Goal: Task Accomplishment & Management: Use online tool/utility

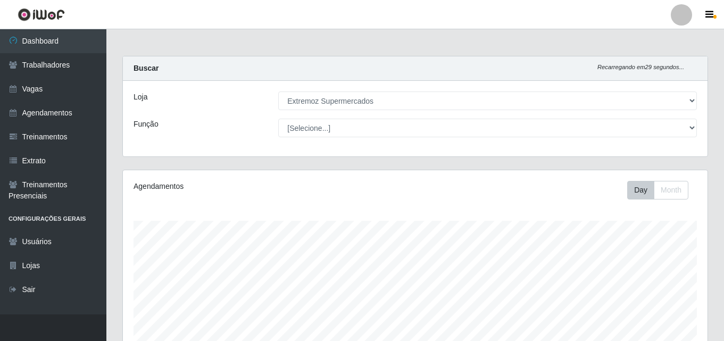
select select "519"
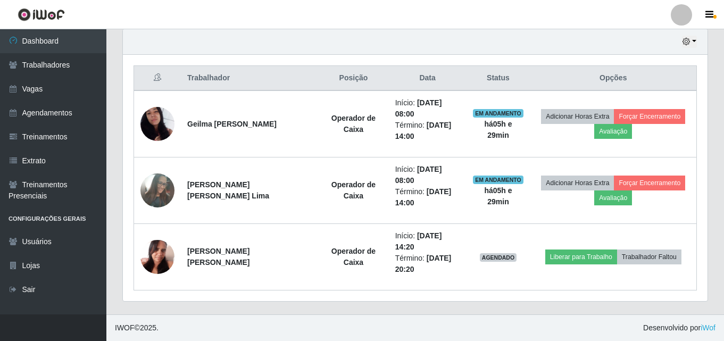
scroll to position [221, 585]
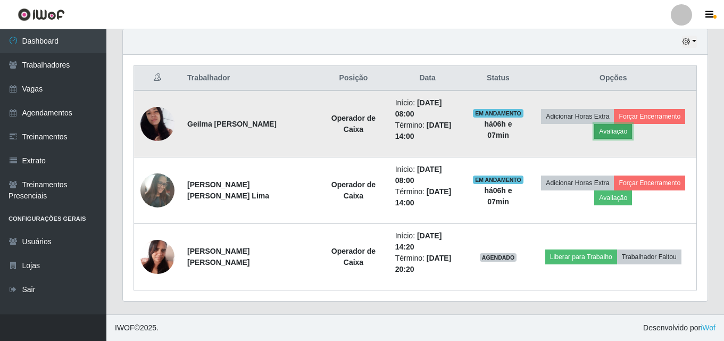
click at [607, 131] on button "Avaliação" at bounding box center [613, 131] width 38 height 15
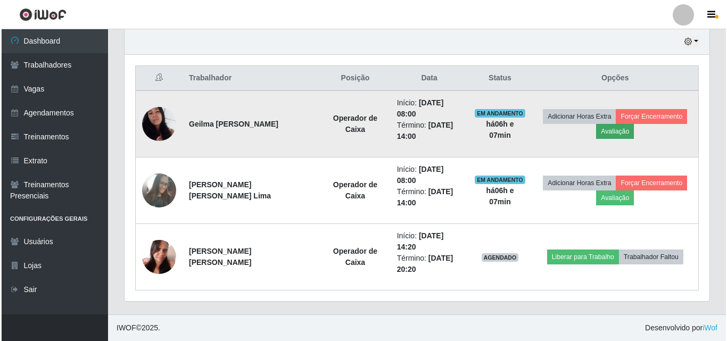
scroll to position [221, 579]
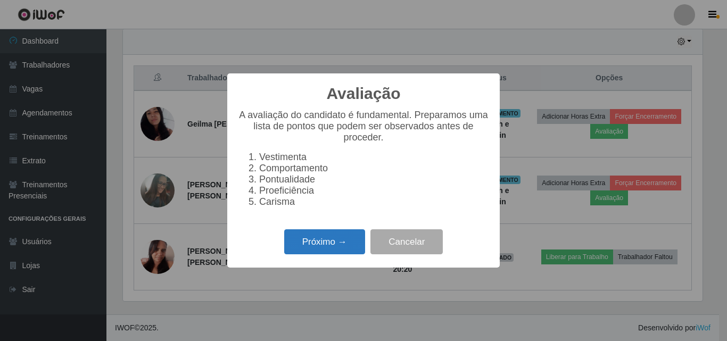
click at [324, 250] on button "Próximo →" at bounding box center [324, 241] width 81 height 25
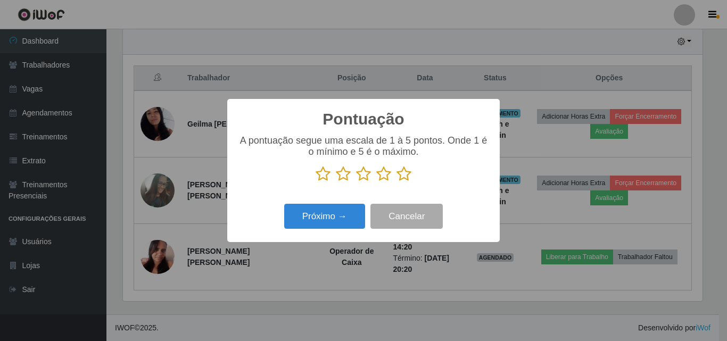
scroll to position [531895, 531536]
click at [358, 175] on icon at bounding box center [363, 174] width 15 height 16
click at [356, 182] on input "radio" at bounding box center [356, 182] width 0 height 0
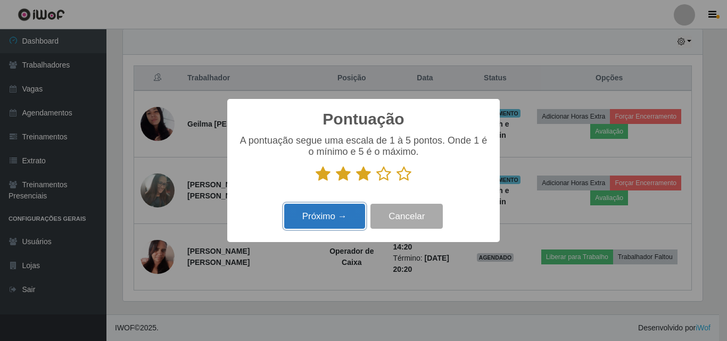
click at [304, 221] on button "Próximo →" at bounding box center [324, 216] width 81 height 25
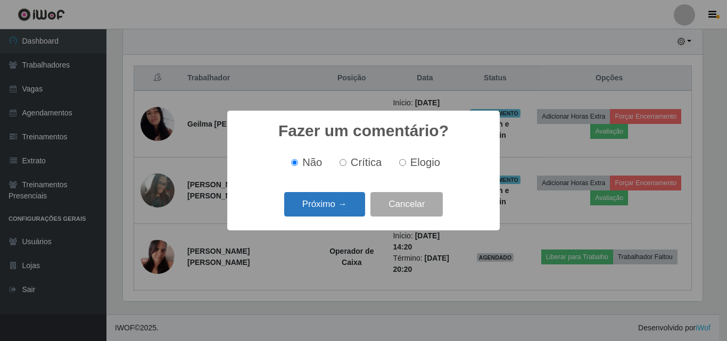
click at [306, 212] on button "Próximo →" at bounding box center [324, 204] width 81 height 25
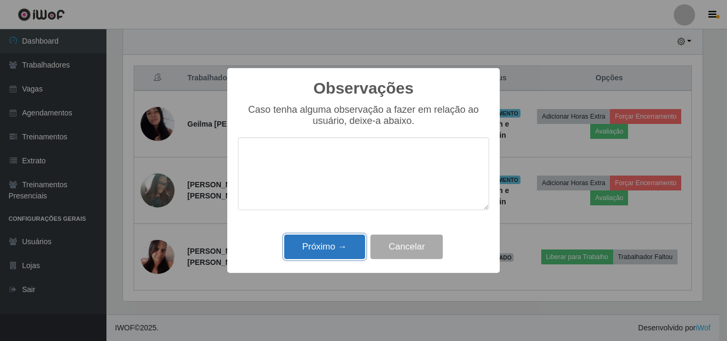
click at [305, 246] on button "Próximo →" at bounding box center [324, 247] width 81 height 25
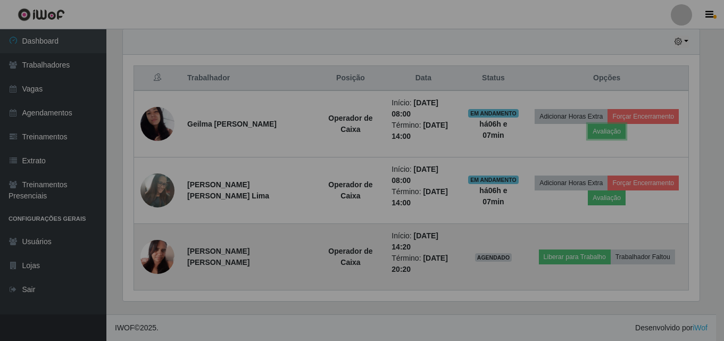
scroll to position [221, 585]
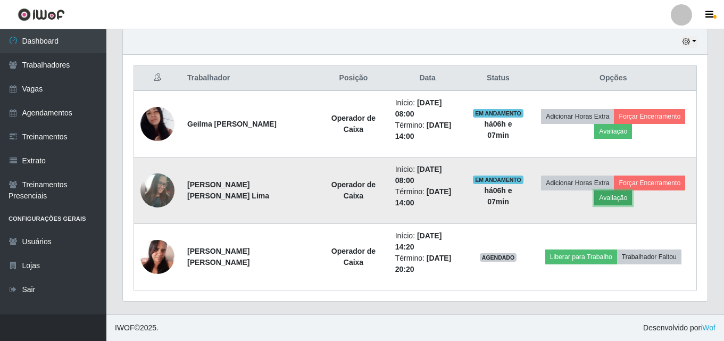
click at [607, 202] on button "Avaliação" at bounding box center [613, 197] width 38 height 15
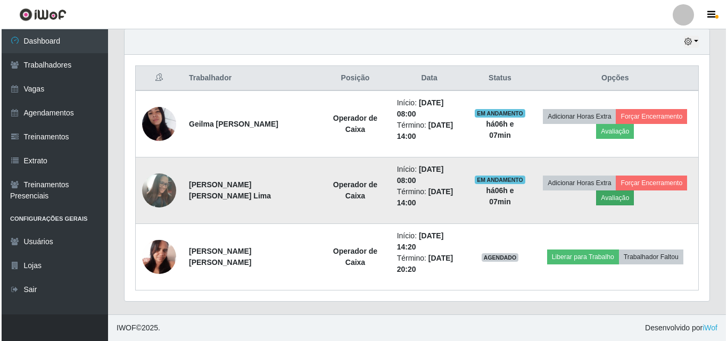
scroll to position [221, 579]
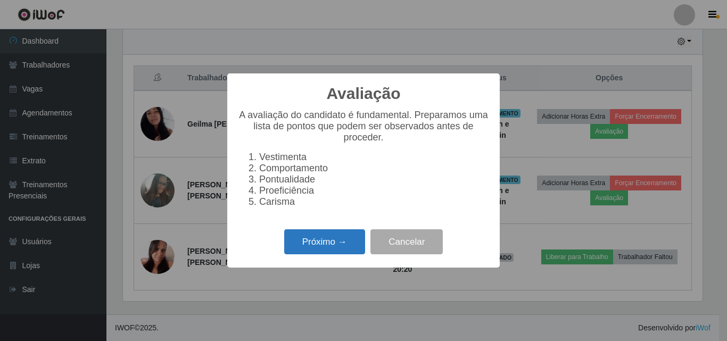
click at [320, 244] on button "Próximo →" at bounding box center [324, 241] width 81 height 25
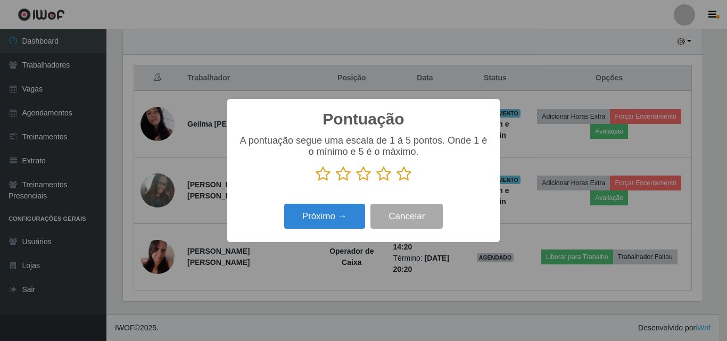
scroll to position [531895, 531536]
click at [361, 175] on icon at bounding box center [363, 174] width 15 height 16
click at [356, 182] on input "radio" at bounding box center [356, 182] width 0 height 0
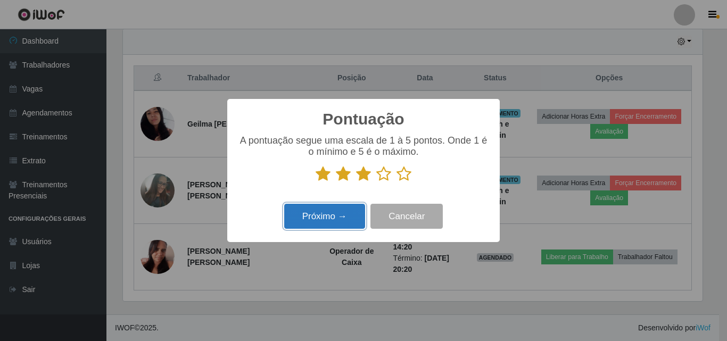
click at [307, 223] on button "Próximo →" at bounding box center [324, 216] width 81 height 25
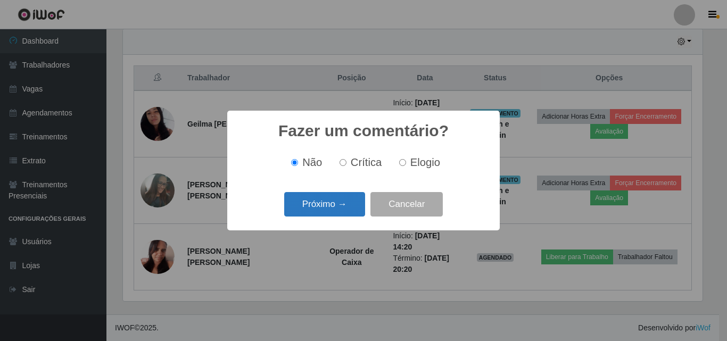
click at [306, 210] on button "Próximo →" at bounding box center [324, 204] width 81 height 25
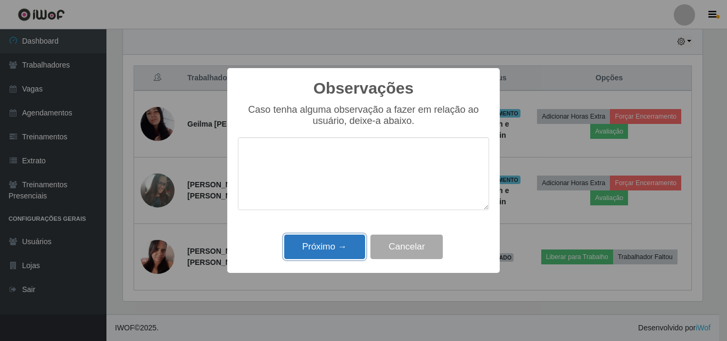
click at [302, 252] on button "Próximo →" at bounding box center [324, 247] width 81 height 25
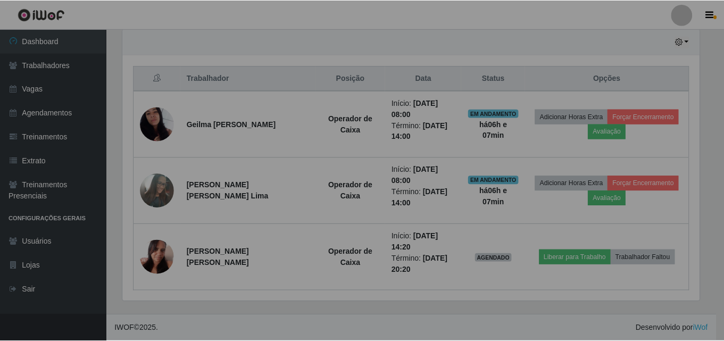
scroll to position [221, 585]
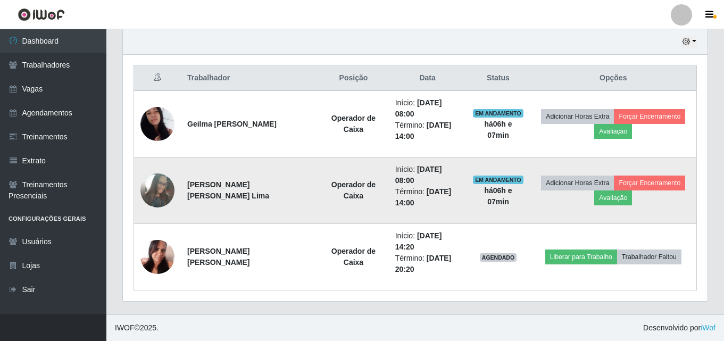
click at [164, 192] on img at bounding box center [157, 191] width 34 height 46
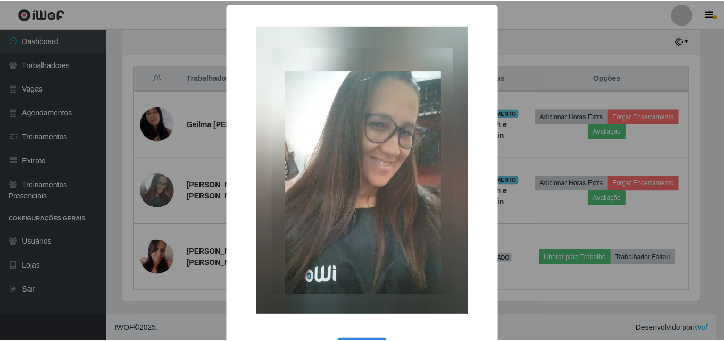
scroll to position [40, 0]
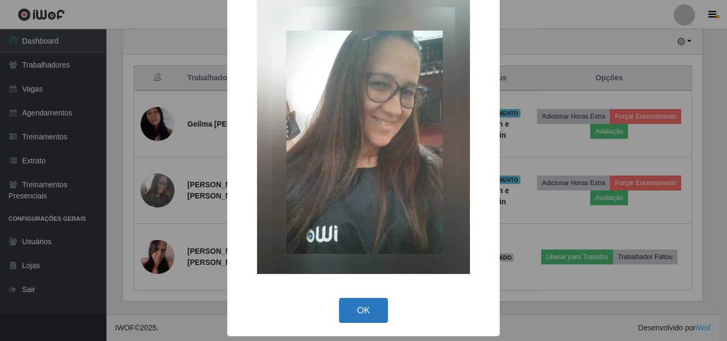
click at [354, 312] on button "OK" at bounding box center [363, 310] width 49 height 25
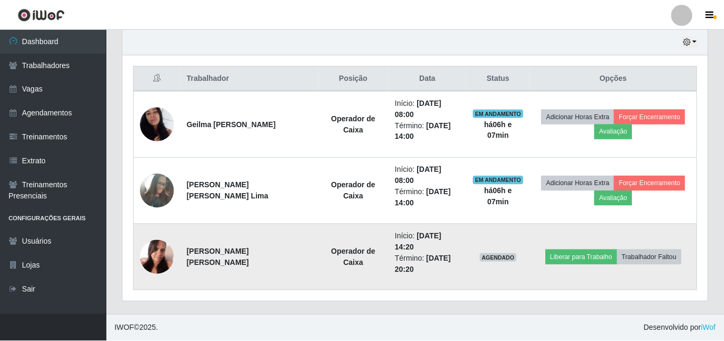
scroll to position [221, 585]
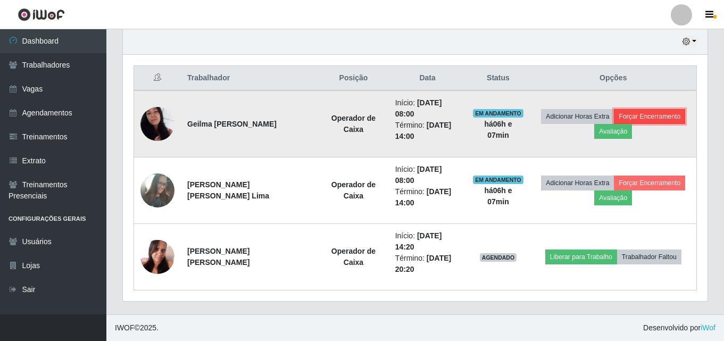
click at [644, 116] on button "Forçar Encerramento" at bounding box center [649, 116] width 71 height 15
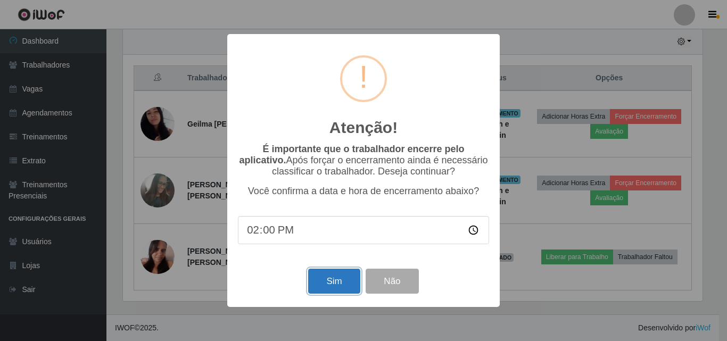
click at [320, 286] on button "Sim" at bounding box center [334, 281] width 52 height 25
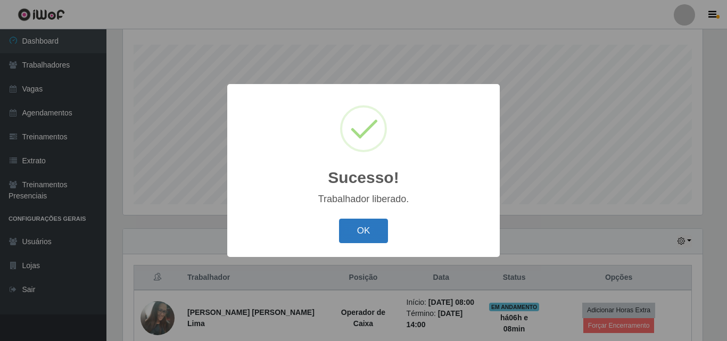
click at [361, 236] on button "OK" at bounding box center [363, 231] width 49 height 25
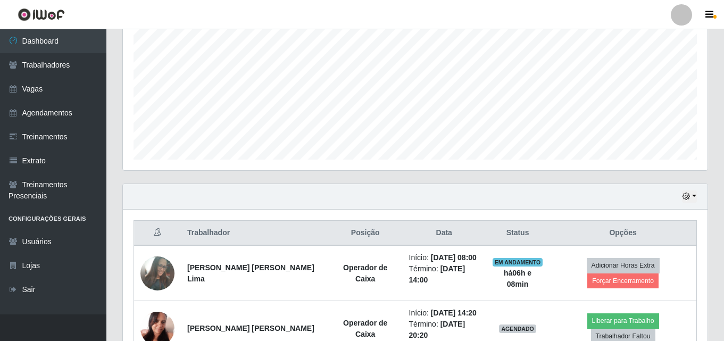
scroll to position [287, 0]
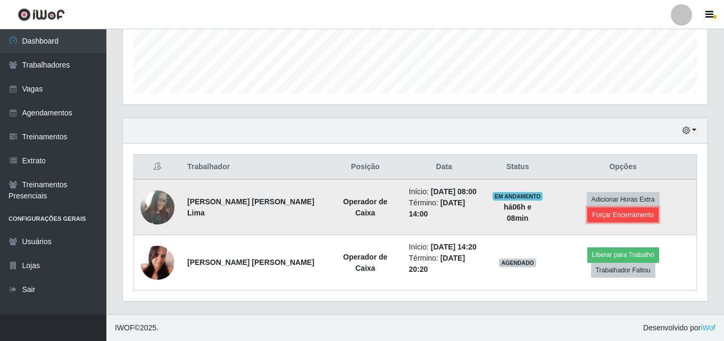
click at [602, 214] on button "Forçar Encerramento" at bounding box center [622, 215] width 71 height 15
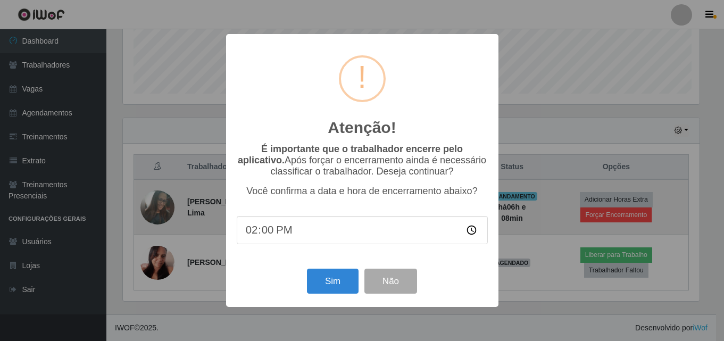
scroll to position [221, 579]
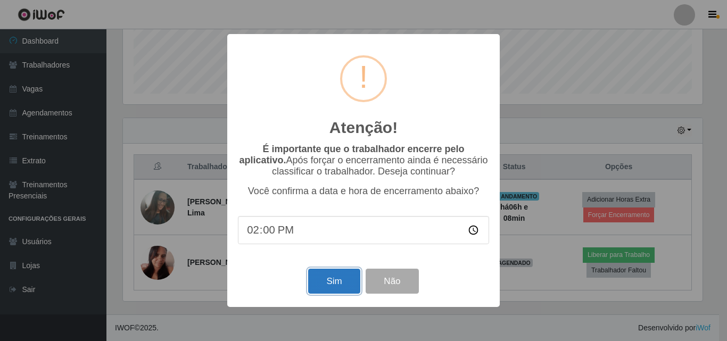
click at [333, 287] on button "Sim" at bounding box center [334, 281] width 52 height 25
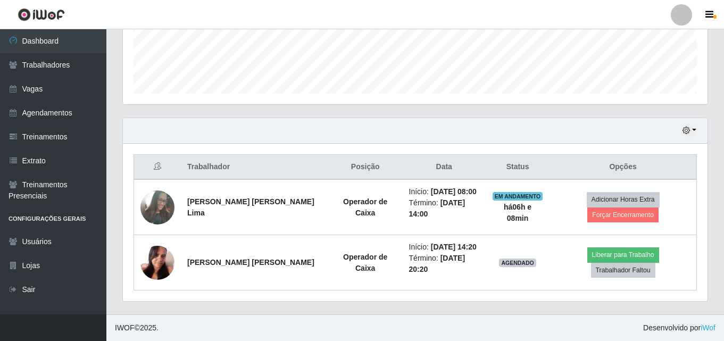
scroll to position [0, 0]
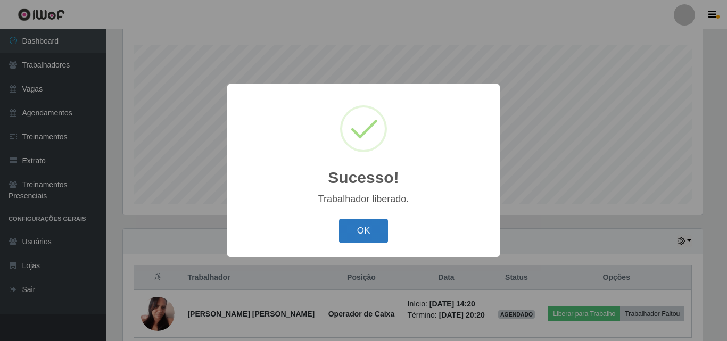
click at [364, 242] on button "OK" at bounding box center [363, 231] width 49 height 25
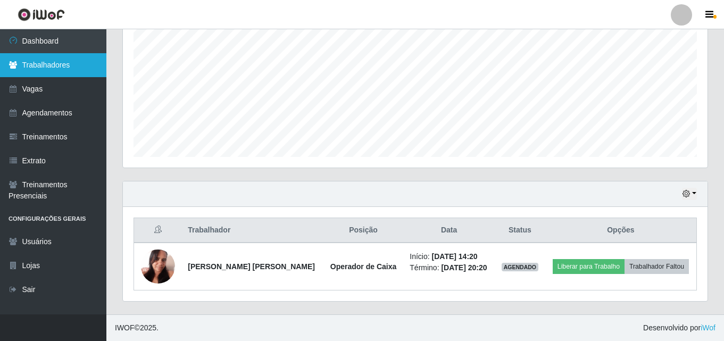
click at [41, 66] on link "Trabalhadores" at bounding box center [53, 65] width 106 height 24
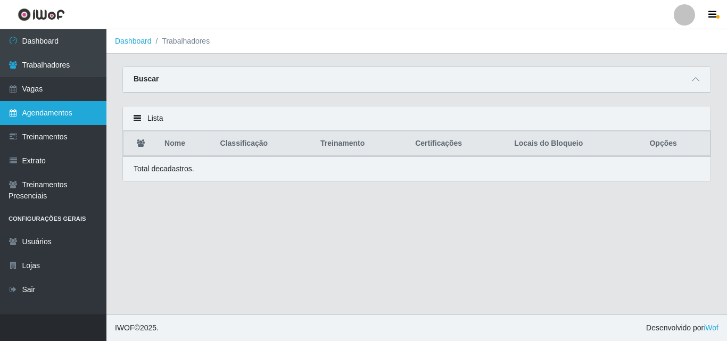
click at [30, 112] on link "Agendamentos" at bounding box center [53, 113] width 106 height 24
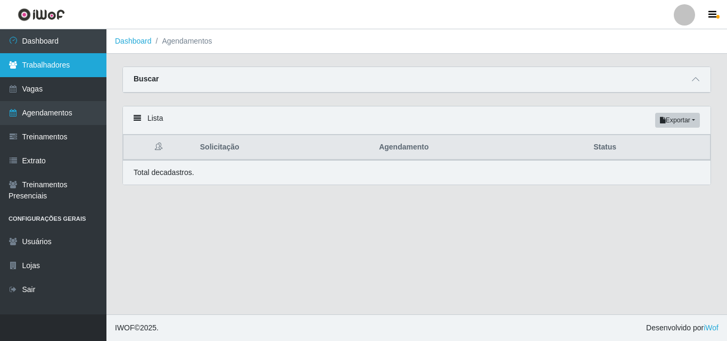
click at [24, 67] on link "Trabalhadores" at bounding box center [53, 65] width 106 height 24
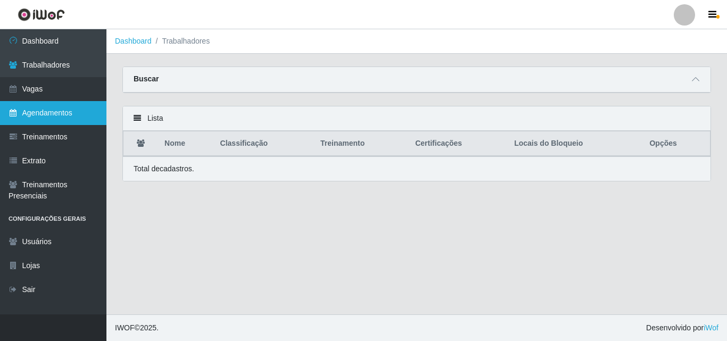
click at [52, 108] on link "Agendamentos" at bounding box center [53, 113] width 106 height 24
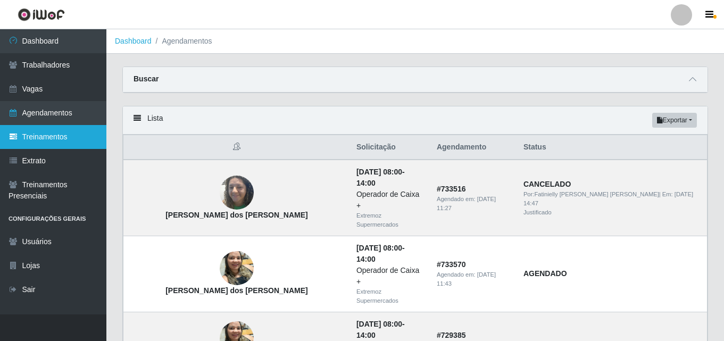
click at [43, 146] on link "Treinamentos" at bounding box center [53, 137] width 106 height 24
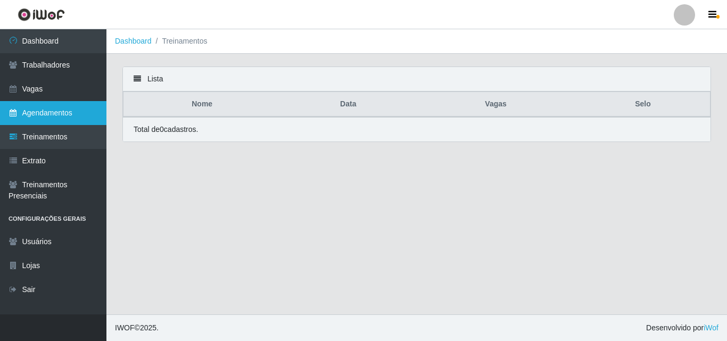
click at [39, 117] on link "Agendamentos" at bounding box center [53, 113] width 106 height 24
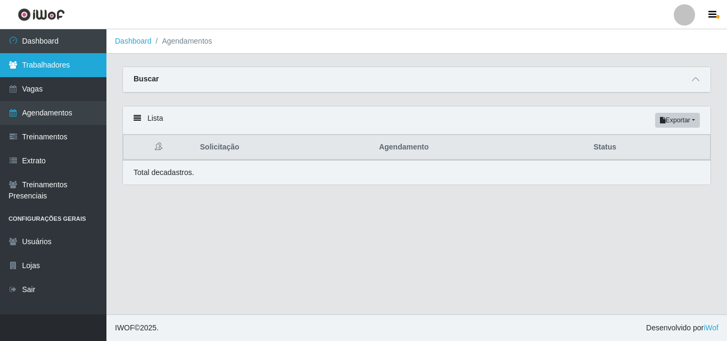
click at [37, 59] on link "Trabalhadores" at bounding box center [53, 65] width 106 height 24
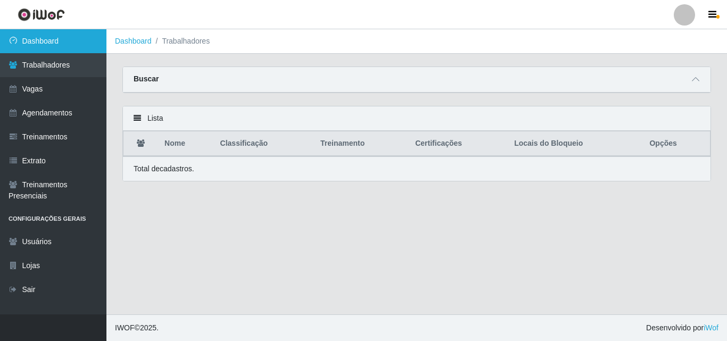
click at [34, 45] on link "Dashboard" at bounding box center [53, 41] width 106 height 24
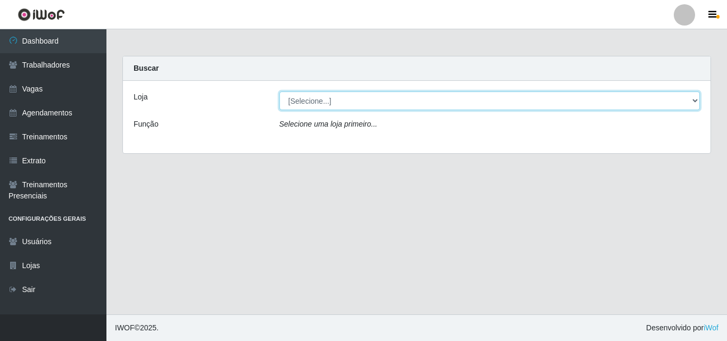
click at [291, 101] on select "[Selecione...] Extremoz Supermercados" at bounding box center [489, 101] width 421 height 19
select select "519"
click at [279, 92] on select "[Selecione...] Extremoz Supermercados" at bounding box center [489, 101] width 421 height 19
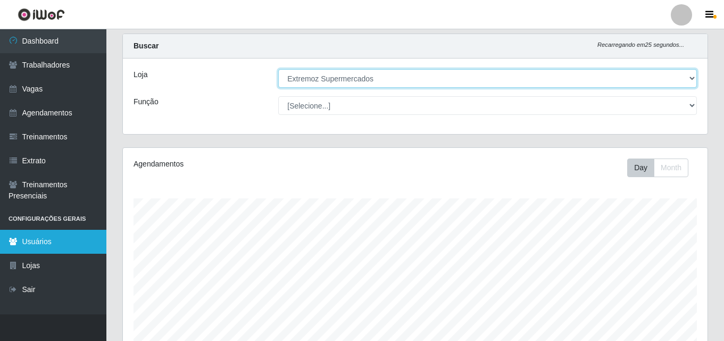
scroll to position [11, 0]
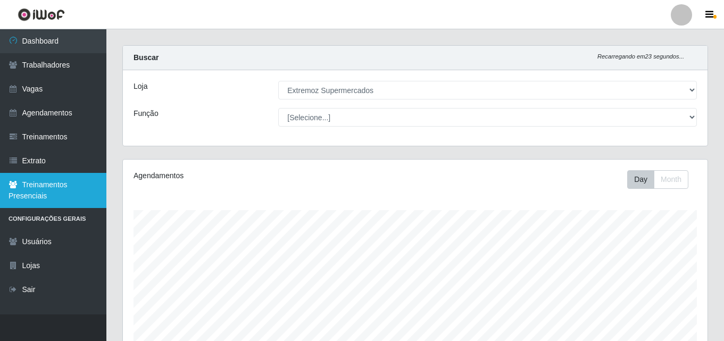
click at [30, 198] on link "Treinamentos Presenciais" at bounding box center [53, 190] width 106 height 35
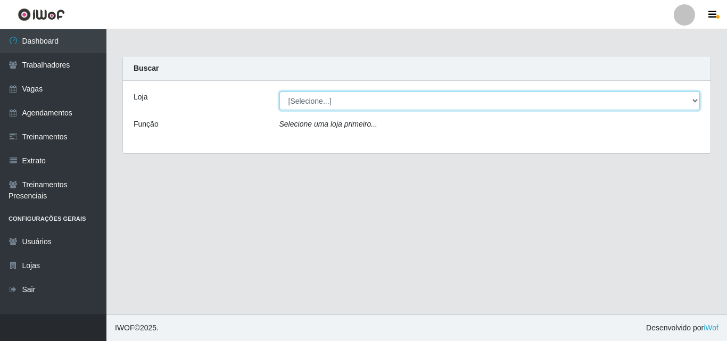
click at [301, 102] on select "[Selecione...] Extremoz Supermercados" at bounding box center [489, 101] width 421 height 19
select select "519"
click at [279, 92] on select "[Selecione...] Extremoz Supermercados" at bounding box center [489, 101] width 421 height 19
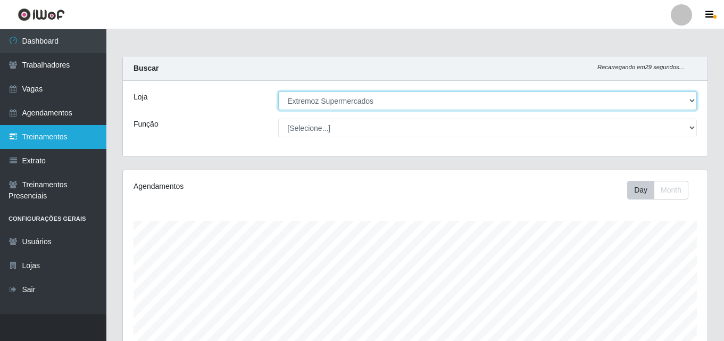
scroll to position [221, 585]
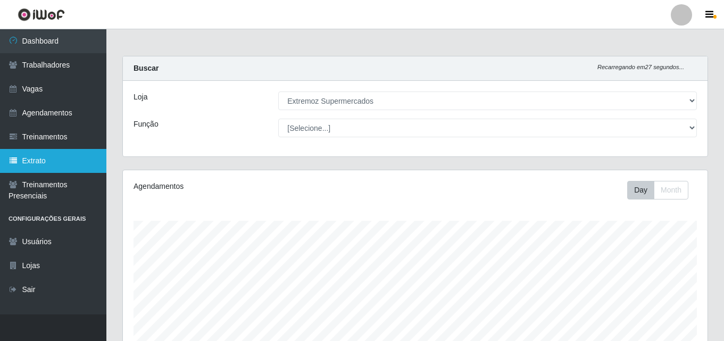
click at [36, 162] on link "Extrato" at bounding box center [53, 161] width 106 height 24
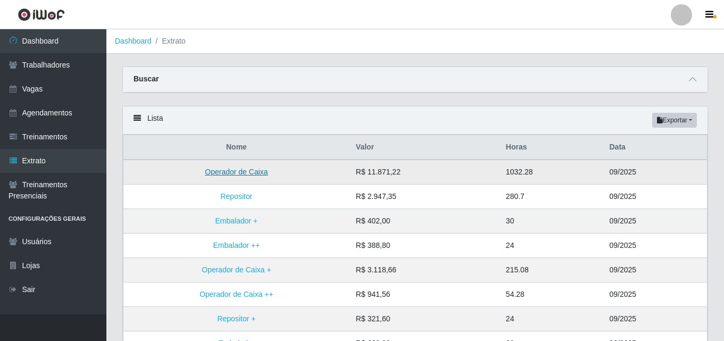
click at [247, 169] on link "Operador de Caixa" at bounding box center [236, 172] width 63 height 9
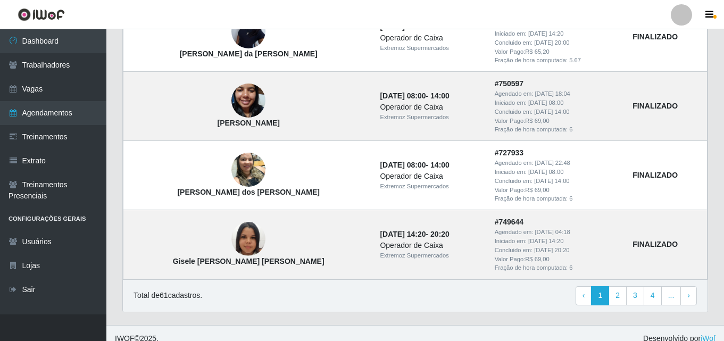
scroll to position [930, 0]
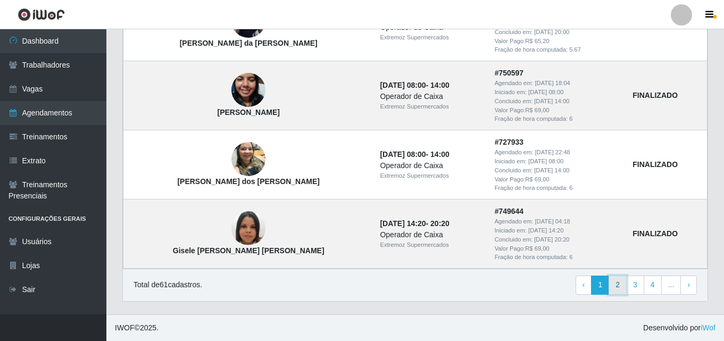
click at [623, 287] on link "2" at bounding box center [618, 285] width 18 height 19
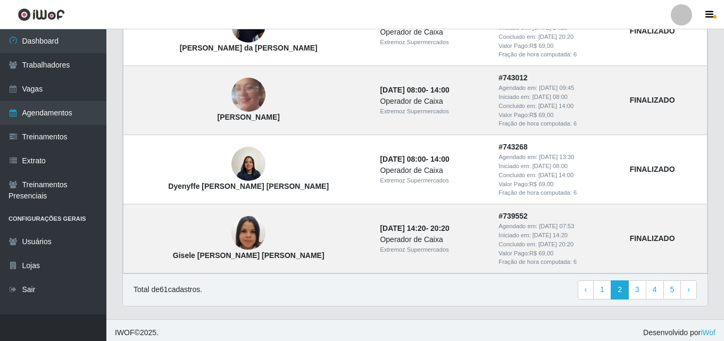
scroll to position [930, 0]
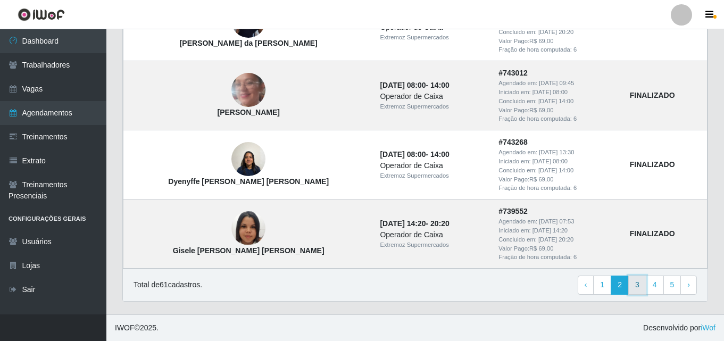
click at [634, 288] on link "3" at bounding box center [637, 285] width 18 height 19
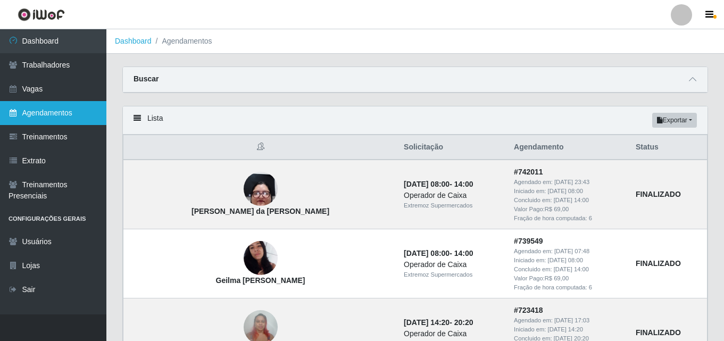
click at [29, 116] on link "Agendamentos" at bounding box center [53, 113] width 106 height 24
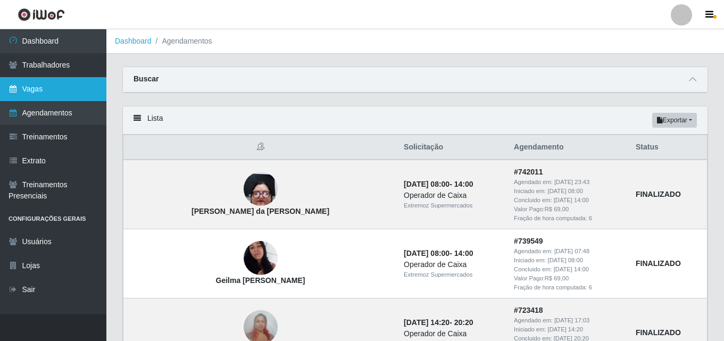
click at [27, 92] on link "Vagas" at bounding box center [53, 89] width 106 height 24
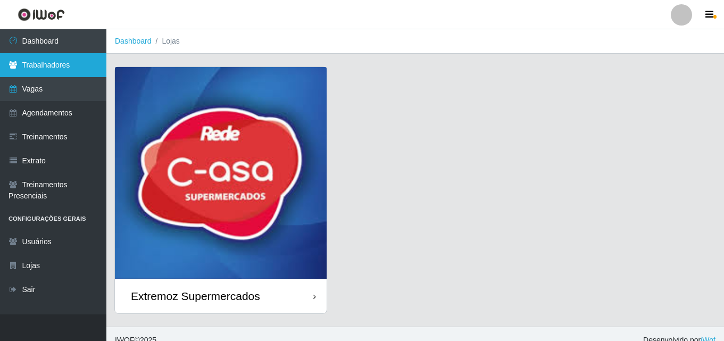
click at [38, 73] on link "Trabalhadores" at bounding box center [53, 65] width 106 height 24
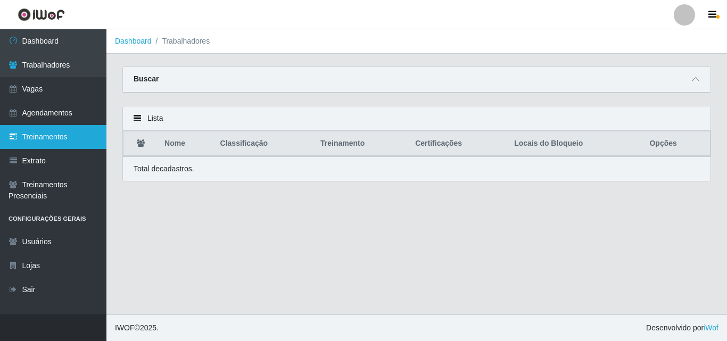
click at [51, 143] on link "Treinamentos" at bounding box center [53, 137] width 106 height 24
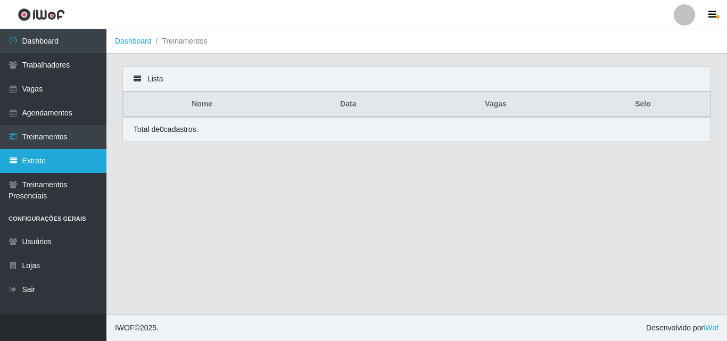
click at [46, 162] on link "Extrato" at bounding box center [53, 161] width 106 height 24
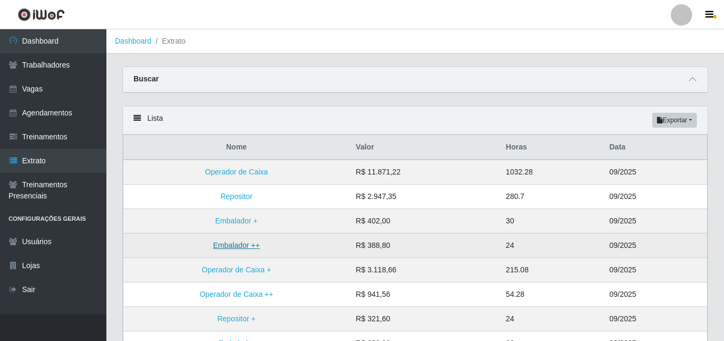
click at [230, 250] on link "Embalador ++" at bounding box center [236, 245] width 47 height 9
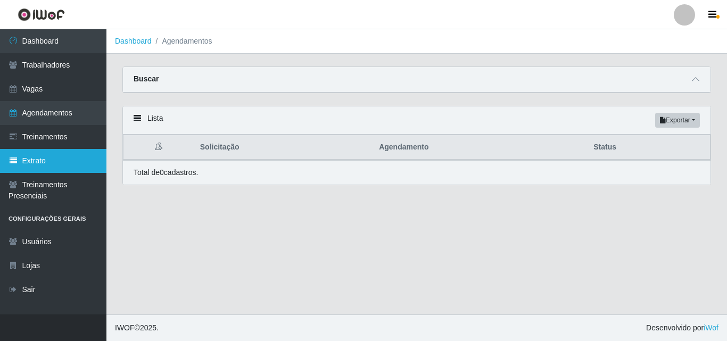
click at [29, 160] on link "Extrato" at bounding box center [53, 161] width 106 height 24
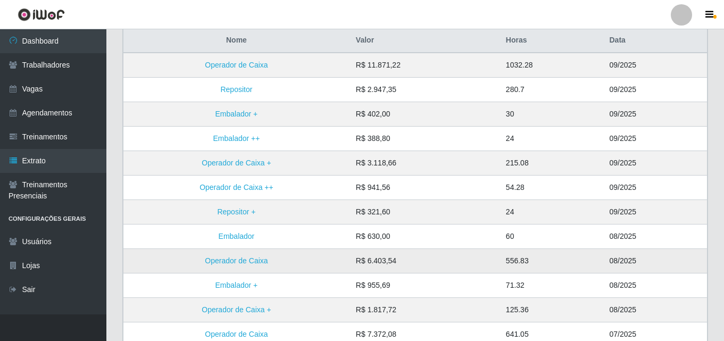
scroll to position [106, 0]
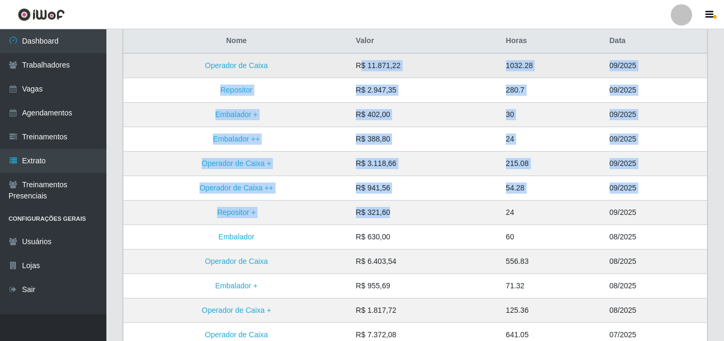
drag, startPoint x: 402, startPoint y: 210, endPoint x: 363, endPoint y: 59, distance: 155.7
click at [363, 59] on tbody "Operador de Caixa R$ 11.871,22 1032.28 09/2025 Repositor R$ 2.947,35 280.7 09/2…" at bounding box center [415, 237] width 584 height 368
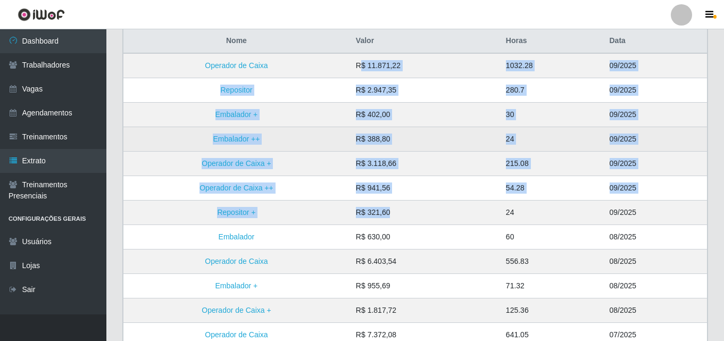
scroll to position [0, 0]
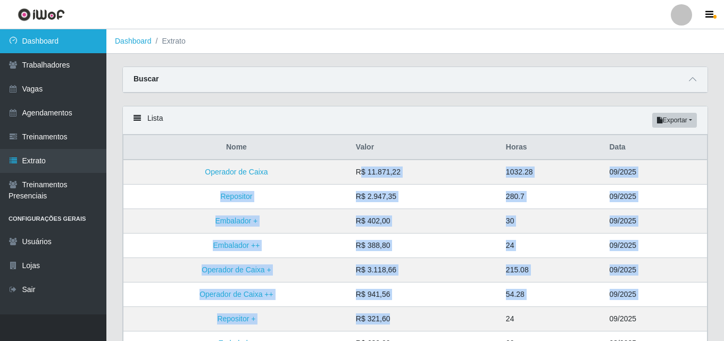
click at [47, 49] on link "Dashboard" at bounding box center [53, 41] width 106 height 24
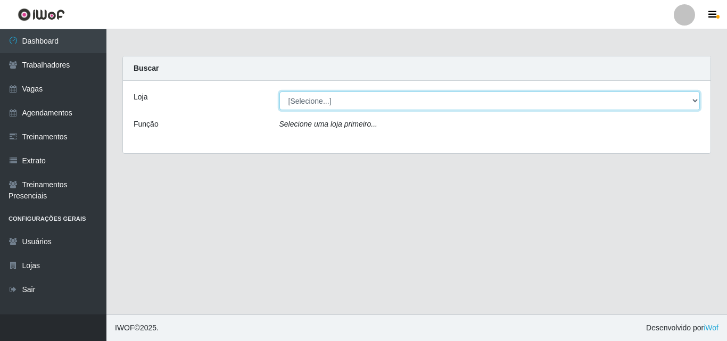
click at [371, 96] on select "[Selecione...] Extremoz Supermercados" at bounding box center [489, 101] width 421 height 19
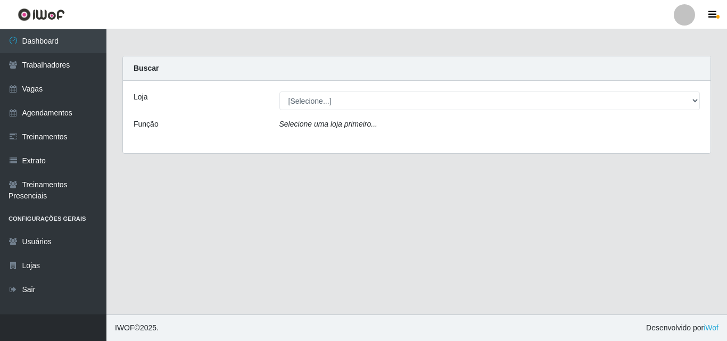
click at [357, 146] on div "Loja [Selecione...] Extremoz Supermercados Função Selecione uma loja primeiro..." at bounding box center [416, 117] width 587 height 72
click at [360, 110] on div "Loja [Selecione...] Extremoz Supermercados Função Selecione uma loja primeiro..." at bounding box center [416, 117] width 587 height 72
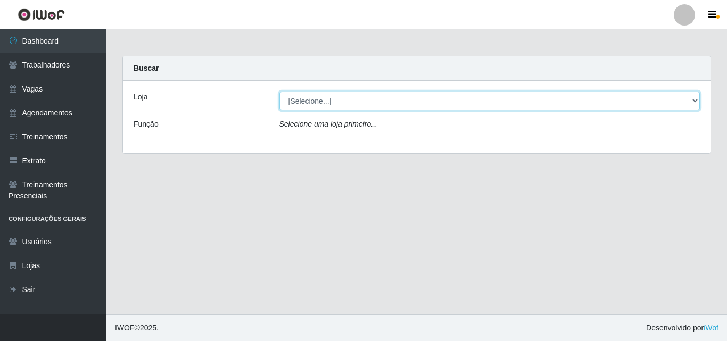
click at [351, 99] on select "[Selecione...] Extremoz Supermercados" at bounding box center [489, 101] width 421 height 19
select select "519"
click at [279, 92] on select "[Selecione...] Extremoz Supermercados" at bounding box center [489, 101] width 421 height 19
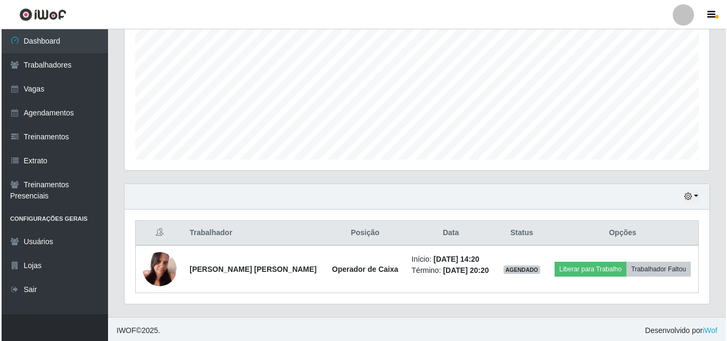
scroll to position [223, 0]
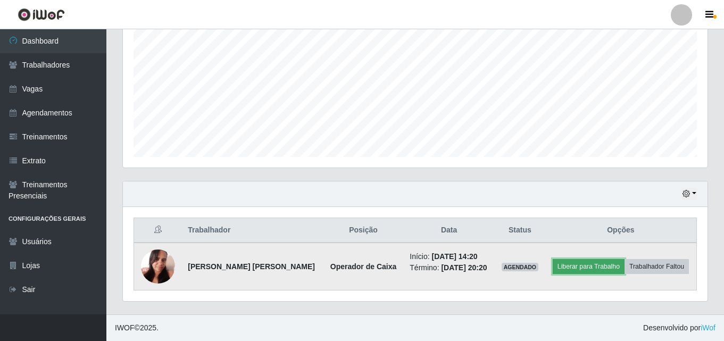
click at [566, 267] on button "Liberar para Trabalho" at bounding box center [589, 266] width 72 height 15
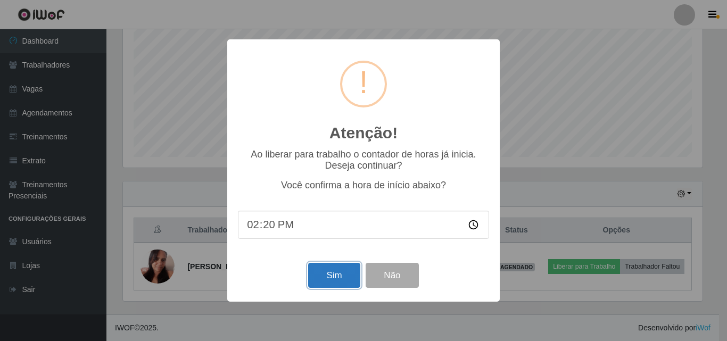
click at [334, 273] on button "Sim" at bounding box center [334, 275] width 52 height 25
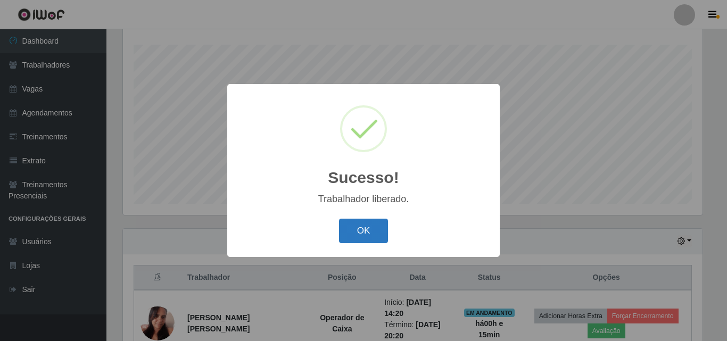
click at [370, 223] on button "OK" at bounding box center [363, 231] width 49 height 25
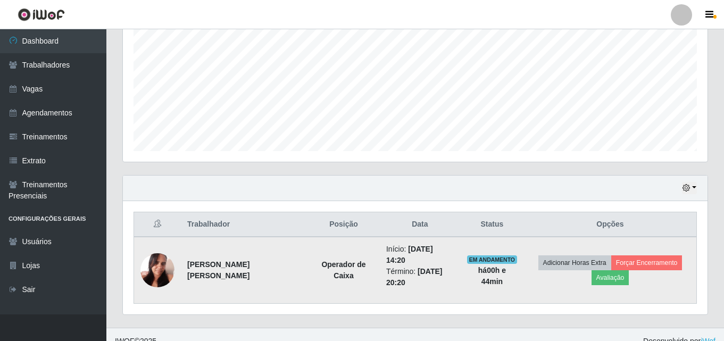
scroll to position [231, 0]
